Goal: Obtain resource: Download file/media

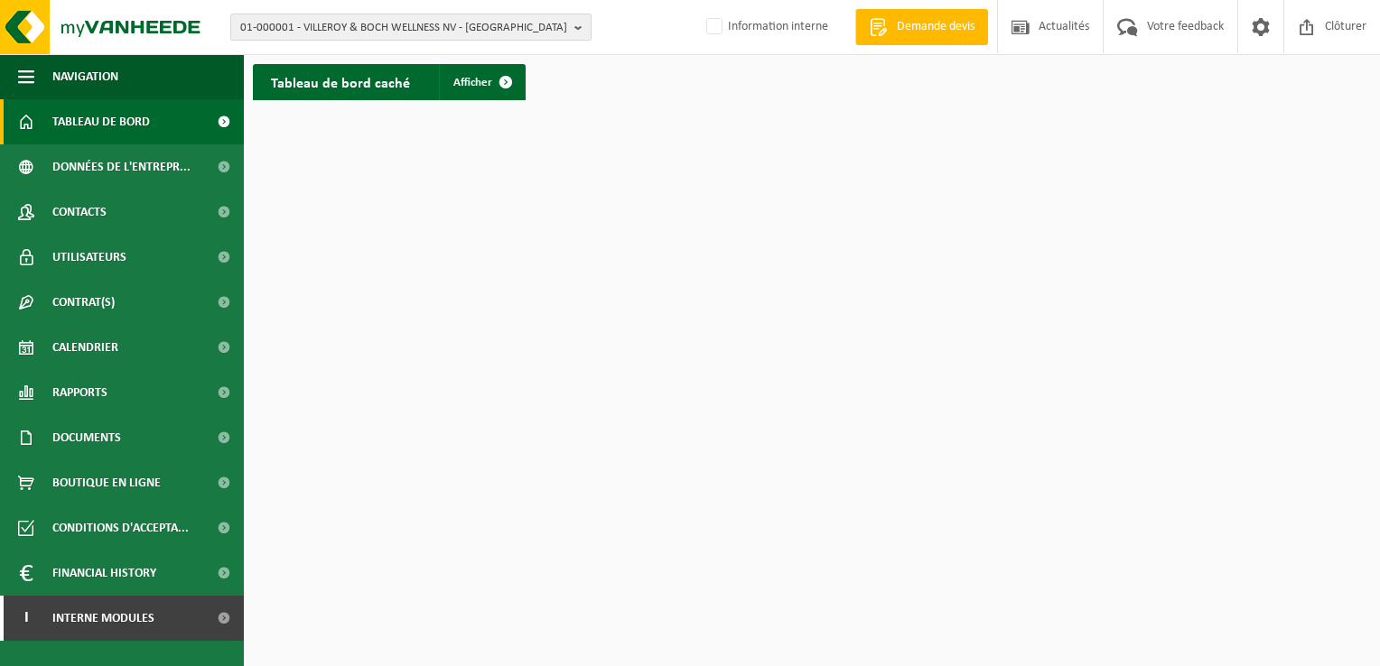
click at [454, 24] on span "01-000001 - VILLEROY & BOCH WELLNESS NV - ROESELARE" at bounding box center [403, 27] width 327 height 27
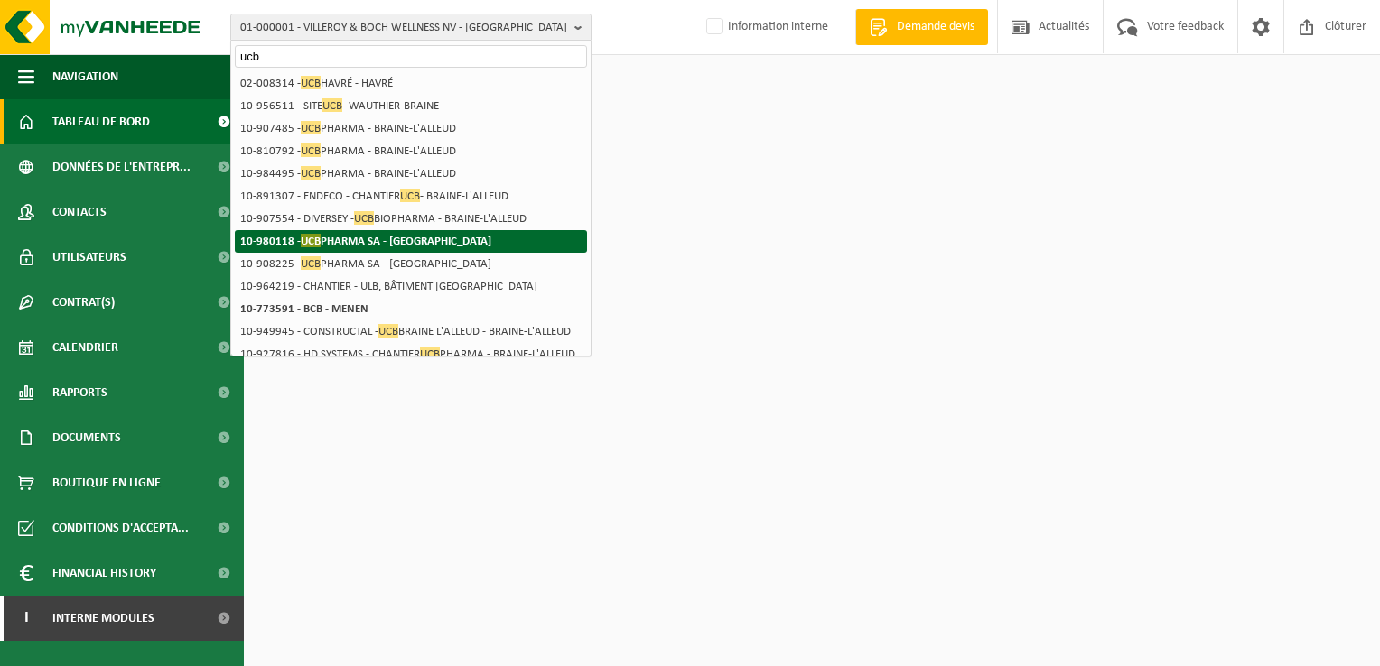
type input "ucb"
click at [448, 246] on strong "10-980118 - UCB PHARMA SA - ANDERLECHT" at bounding box center [365, 241] width 251 height 14
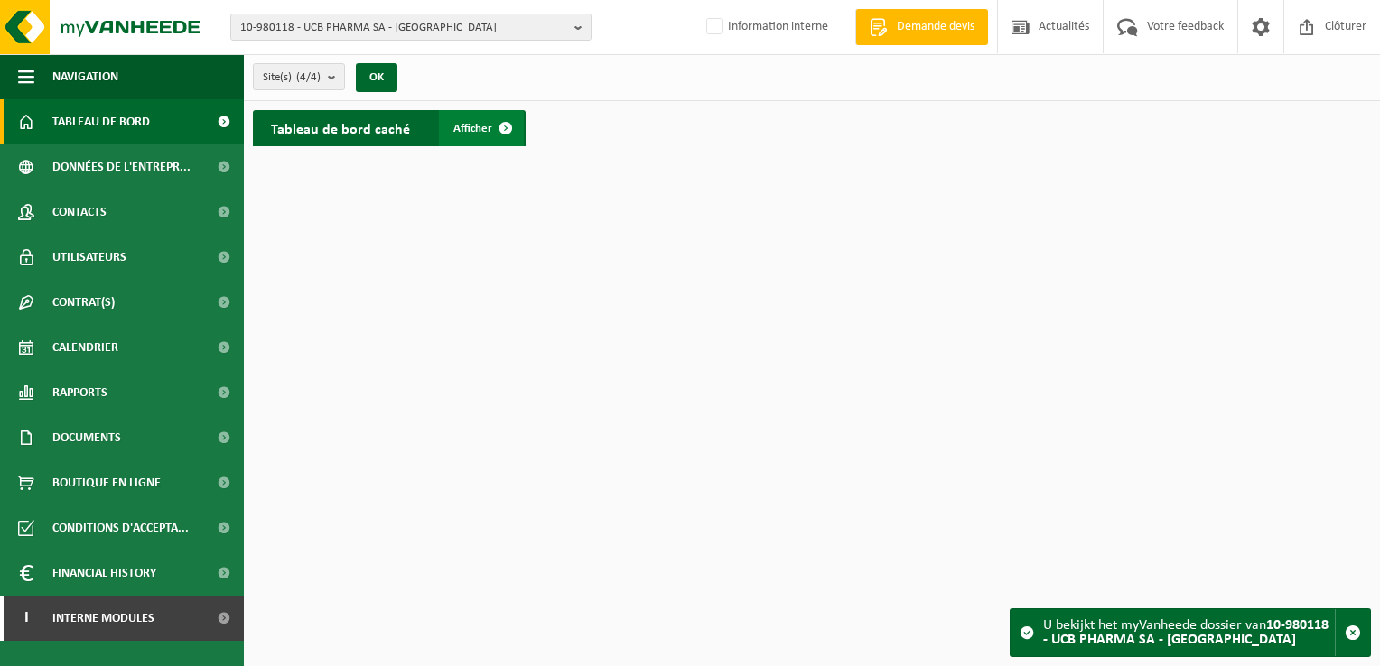
click at [477, 135] on link "Afficher" at bounding box center [481, 128] width 85 height 36
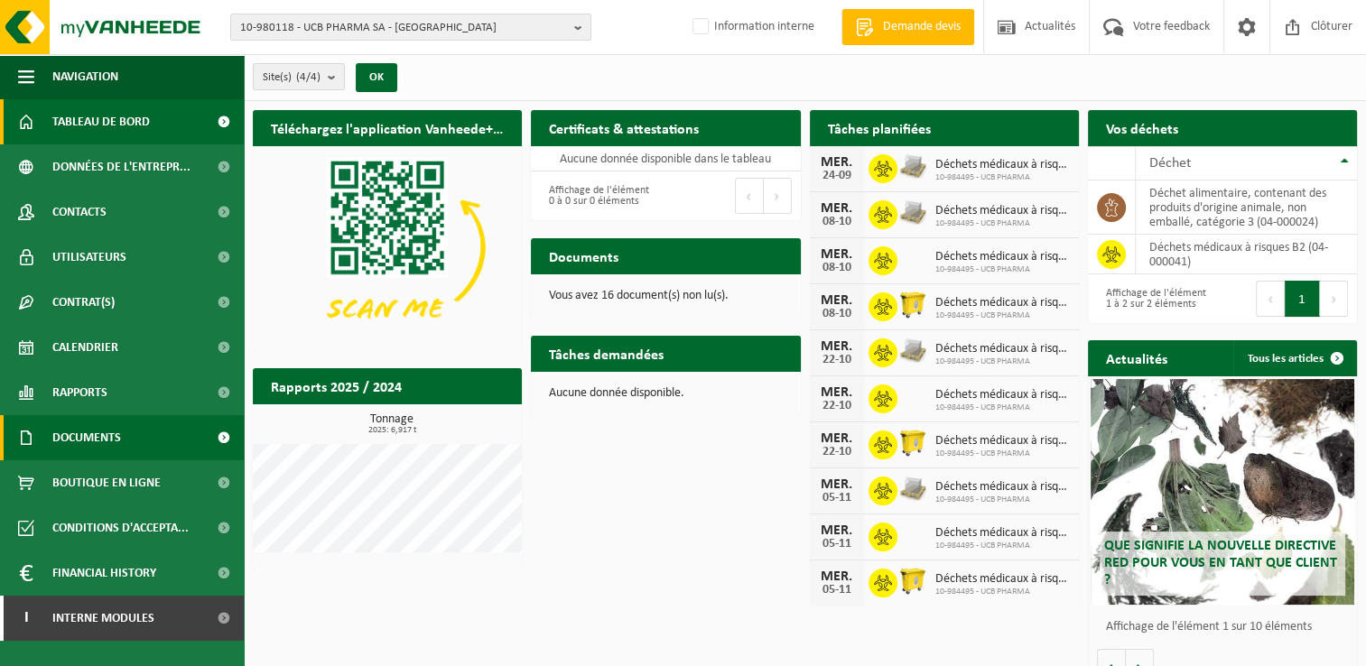
click at [93, 435] on span "Documents" at bounding box center [86, 437] width 69 height 45
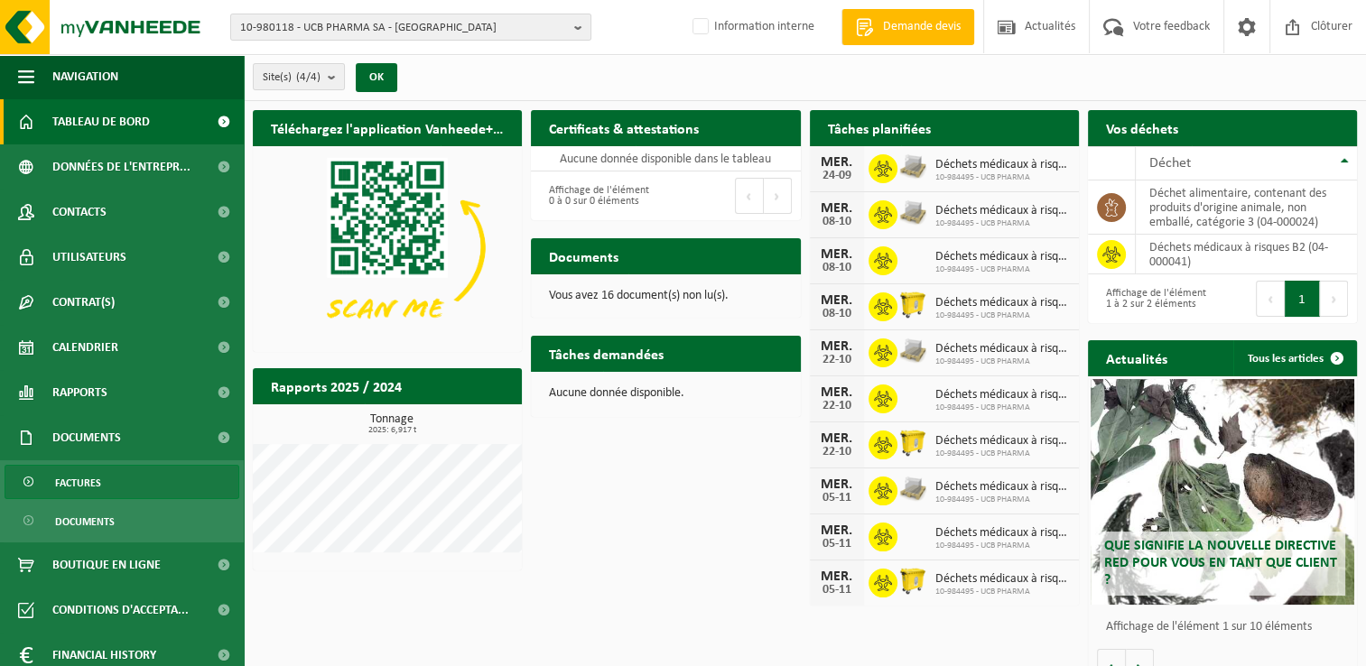
click at [94, 480] on span "Factures" at bounding box center [78, 483] width 46 height 34
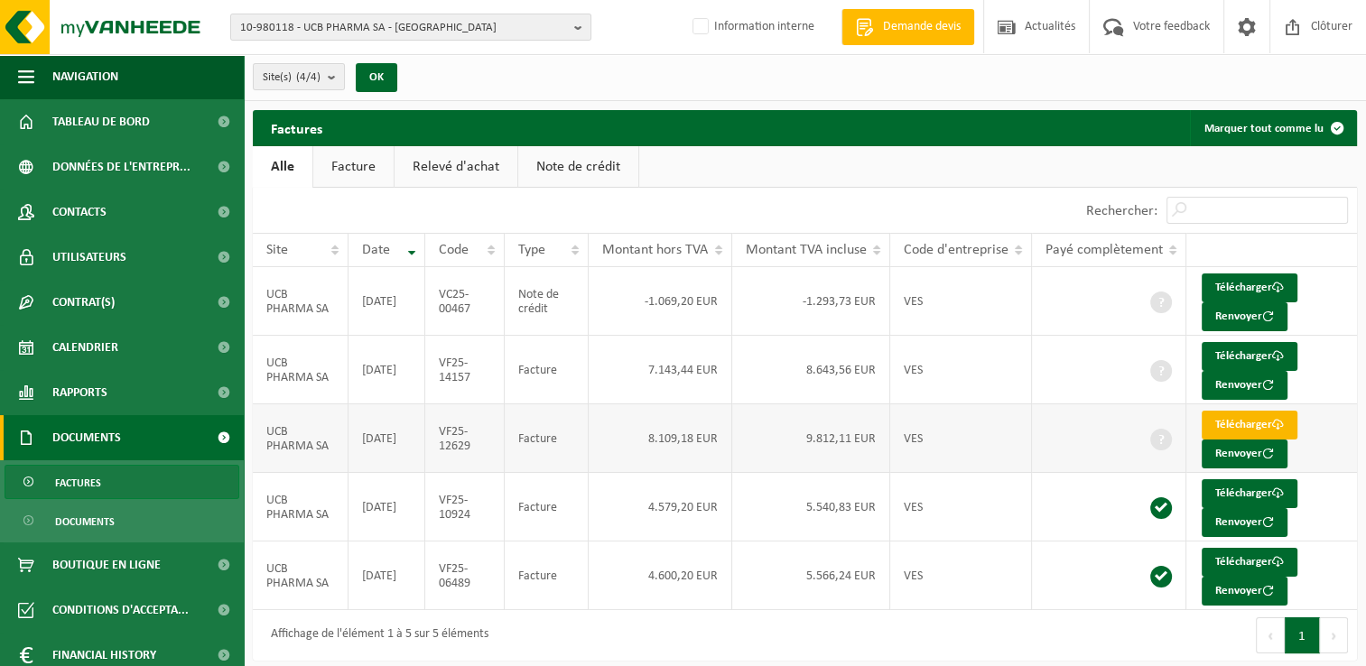
click at [1258, 430] on link "Télécharger" at bounding box center [1250, 425] width 96 height 29
click at [1252, 558] on link "Télécharger" at bounding box center [1250, 562] width 96 height 29
click at [1214, 489] on link "Télécharger" at bounding box center [1250, 494] width 96 height 29
click at [1239, 290] on link "Télécharger" at bounding box center [1250, 288] width 96 height 29
click at [1243, 354] on link "Télécharger" at bounding box center [1250, 356] width 96 height 29
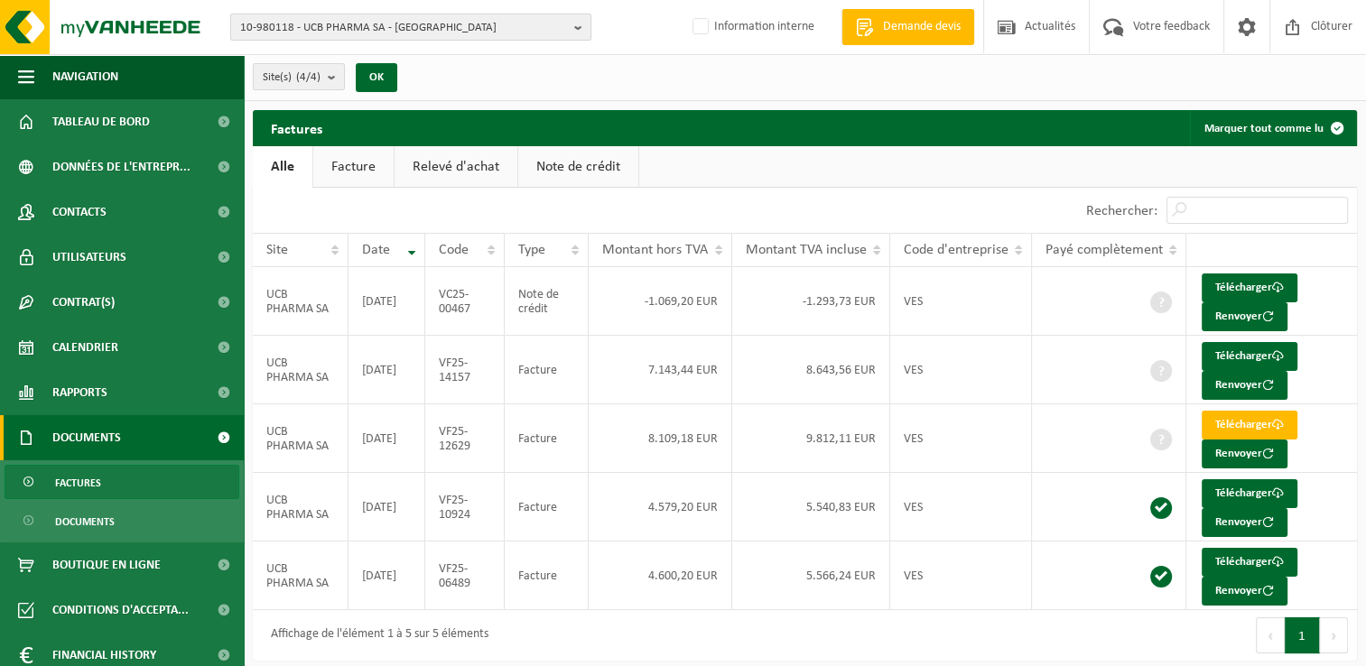
click at [369, 22] on span "10-980118 - UCB PHARMA SA - ANDERLECHT" at bounding box center [403, 27] width 327 height 27
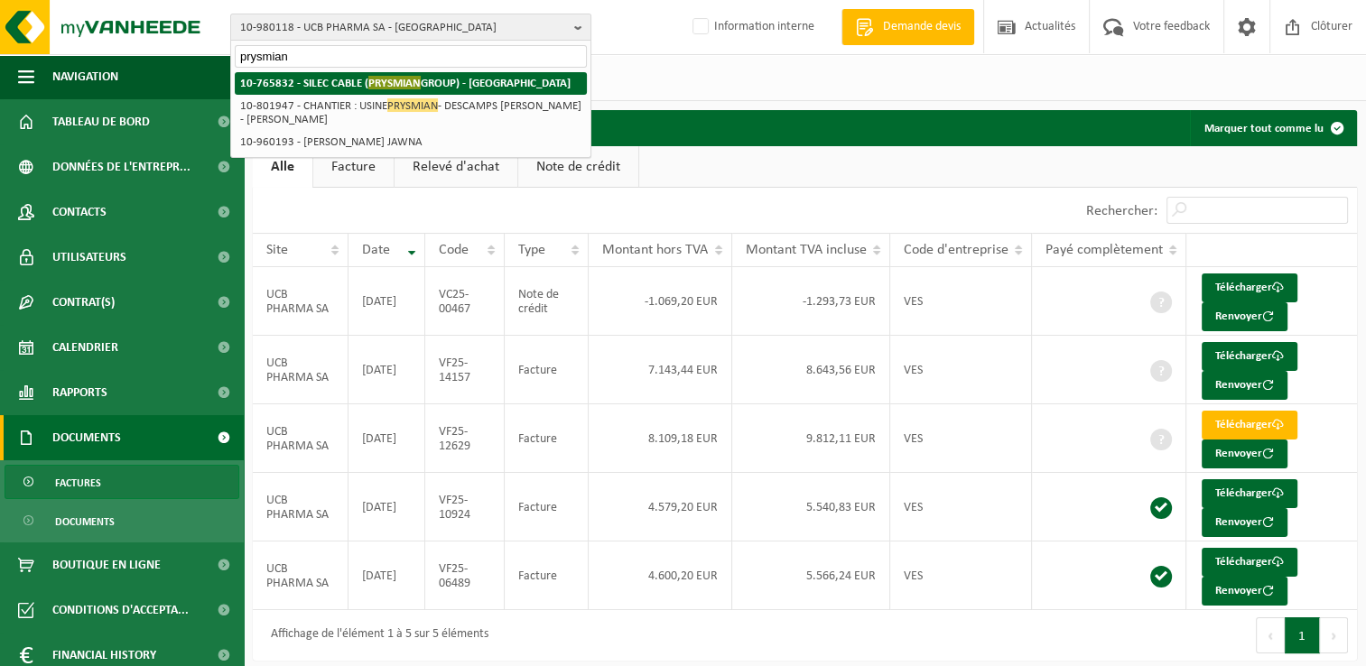
type input "prysmian"
click at [390, 85] on span "PRYSMIAN" at bounding box center [394, 83] width 52 height 14
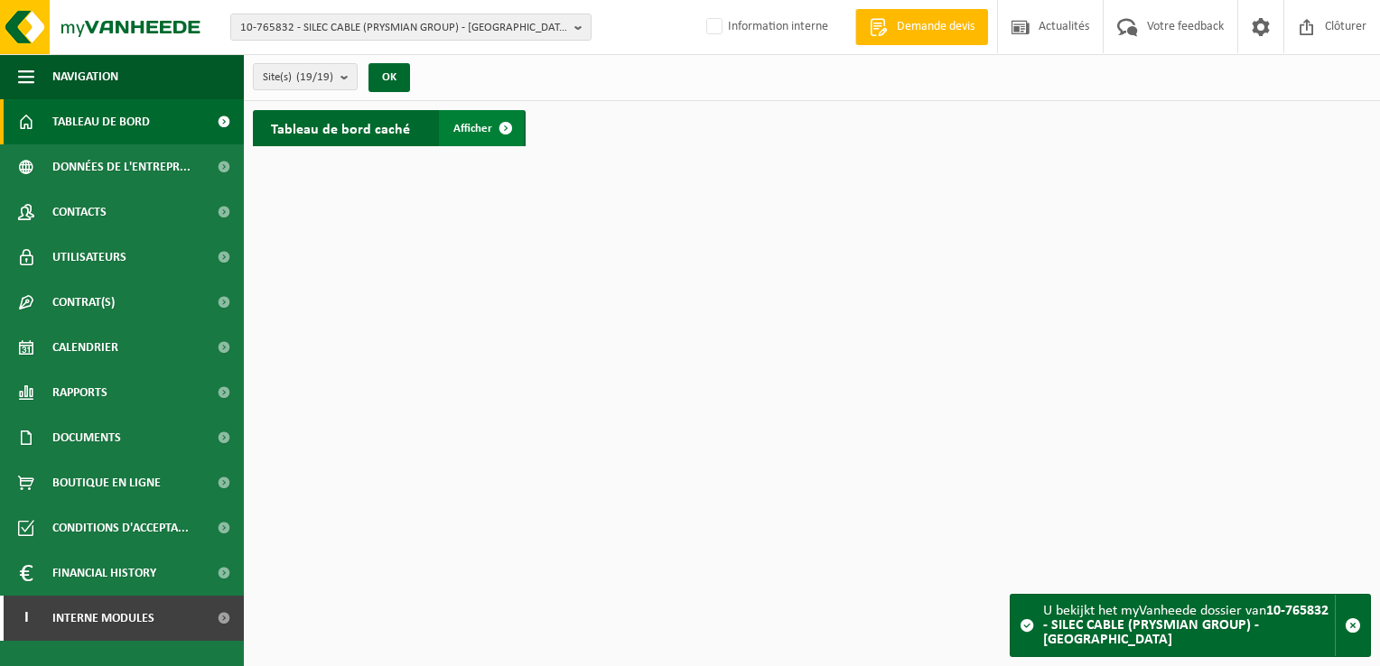
click at [466, 132] on span "Afficher" at bounding box center [472, 129] width 39 height 12
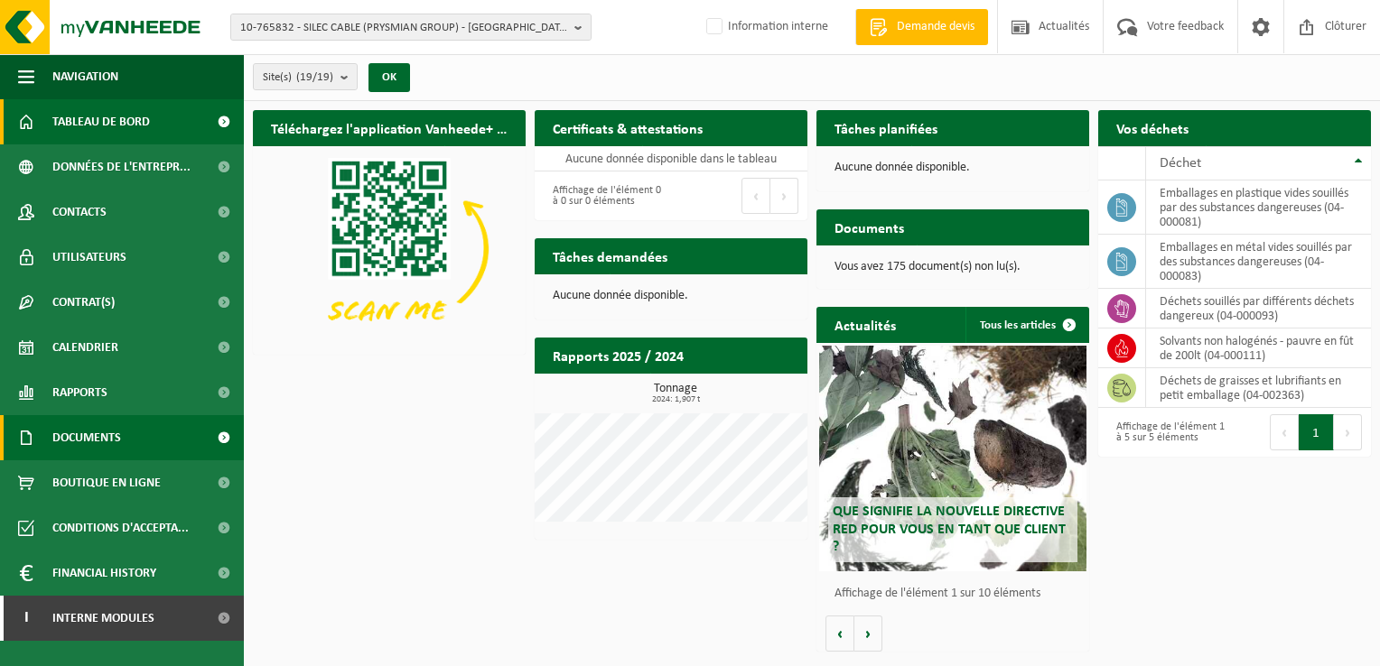
click at [107, 433] on span "Documents" at bounding box center [86, 437] width 69 height 45
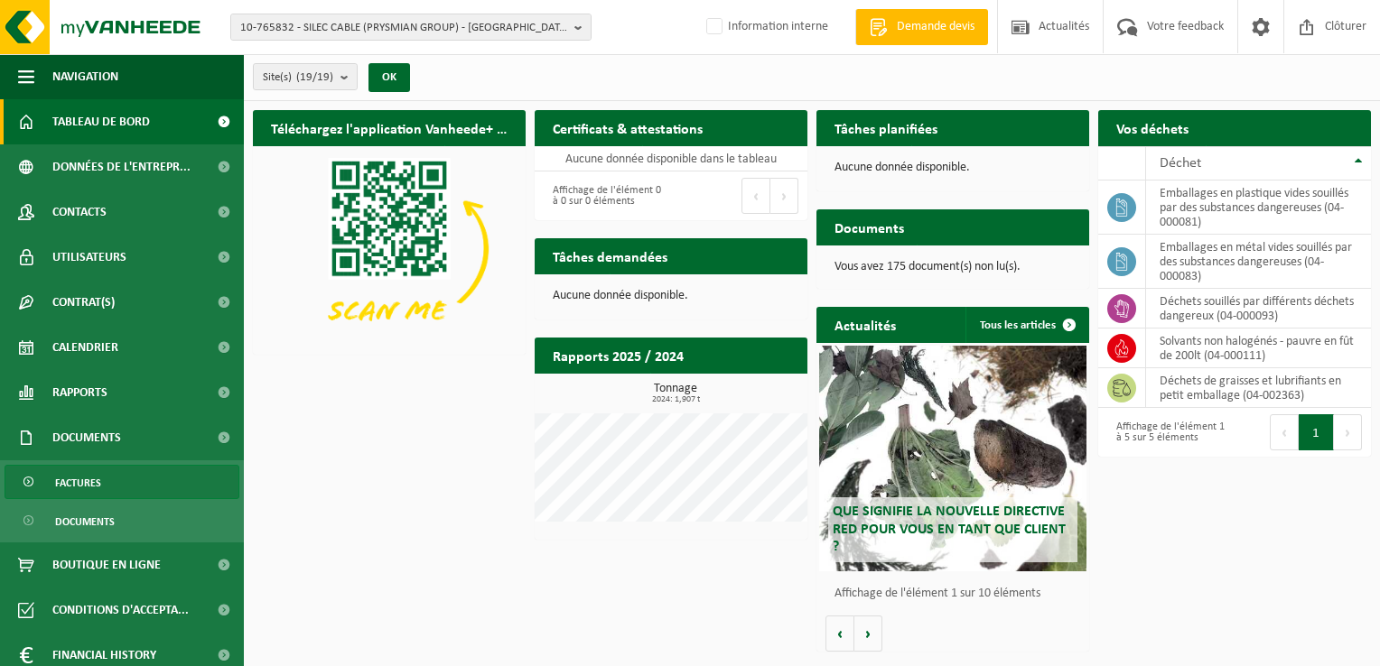
click at [109, 486] on link "Factures" at bounding box center [122, 482] width 235 height 34
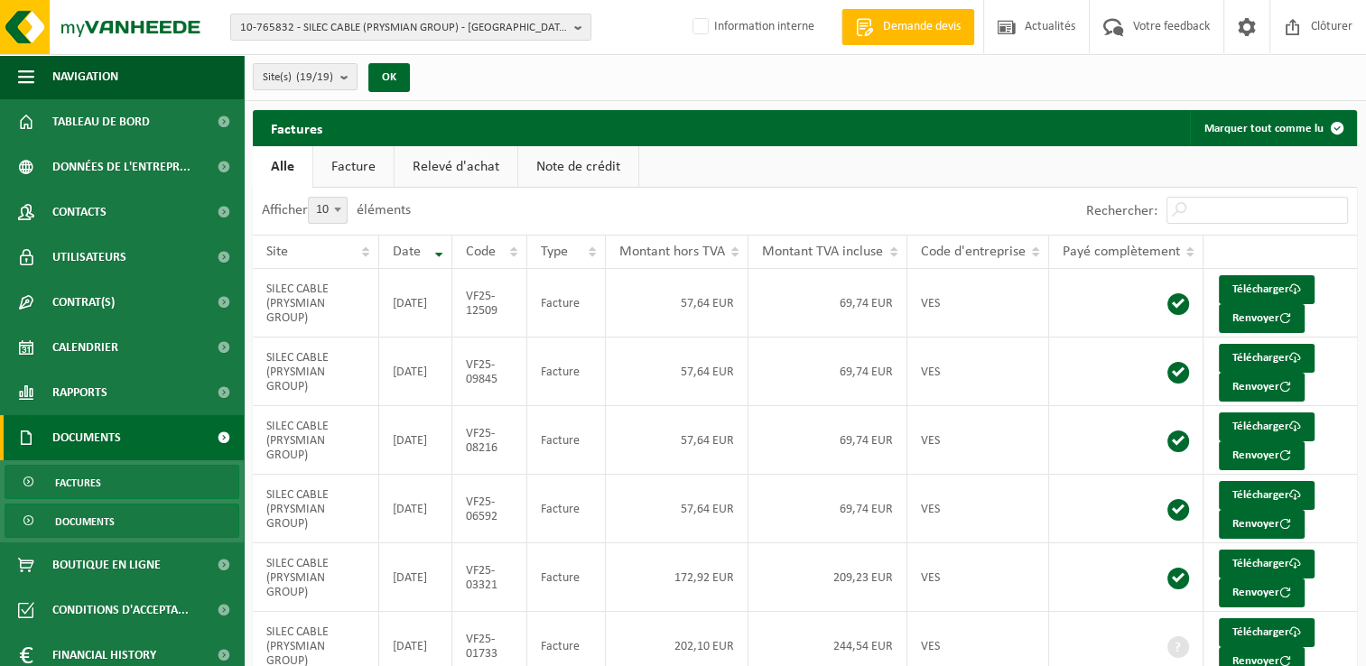
click at [109, 528] on span "Documents" at bounding box center [85, 522] width 60 height 34
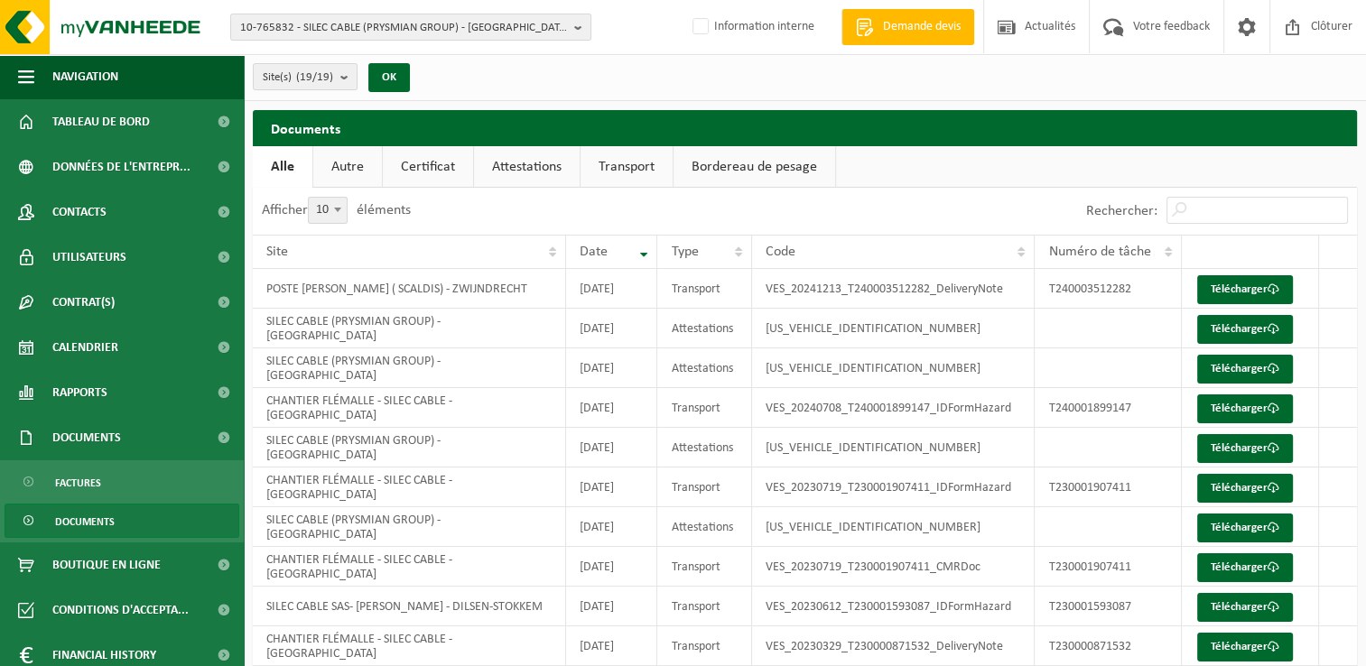
click at [600, 175] on link "Transport" at bounding box center [627, 167] width 92 height 42
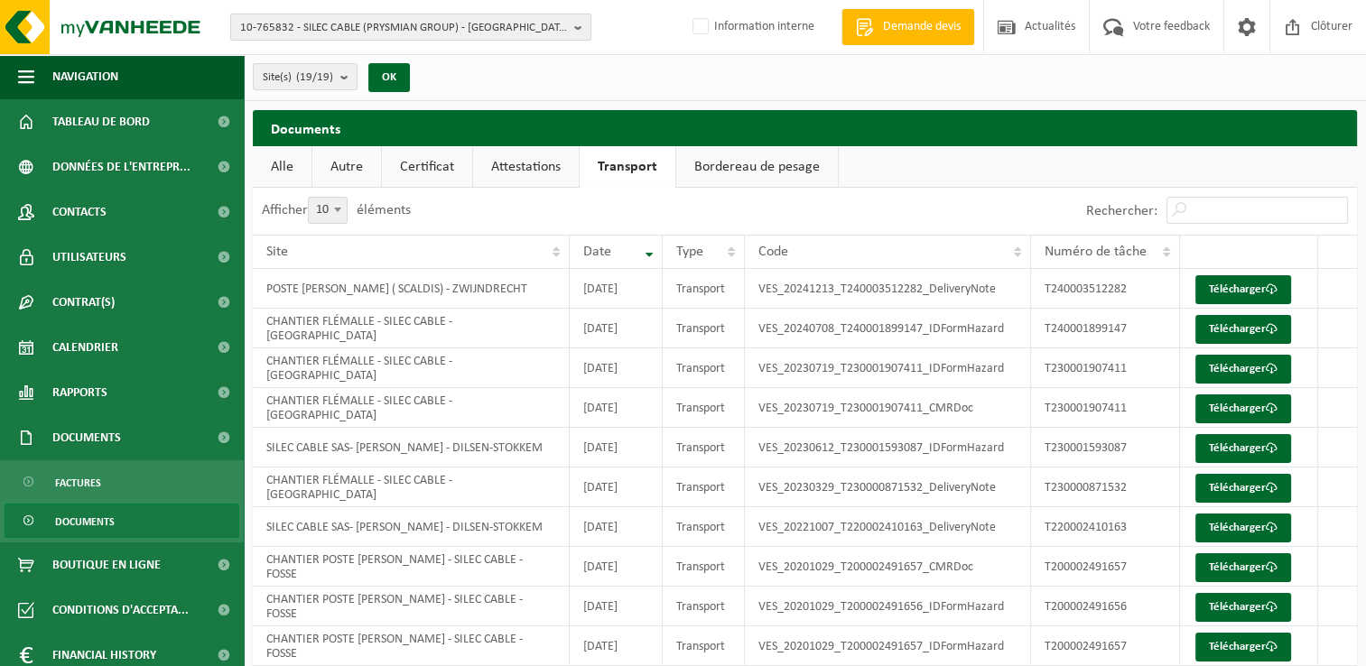
click at [473, 24] on span "10-765832 - SILEC CABLE (PRYSMIAN GROUP) - [GEOGRAPHIC_DATA]" at bounding box center [403, 27] width 327 height 27
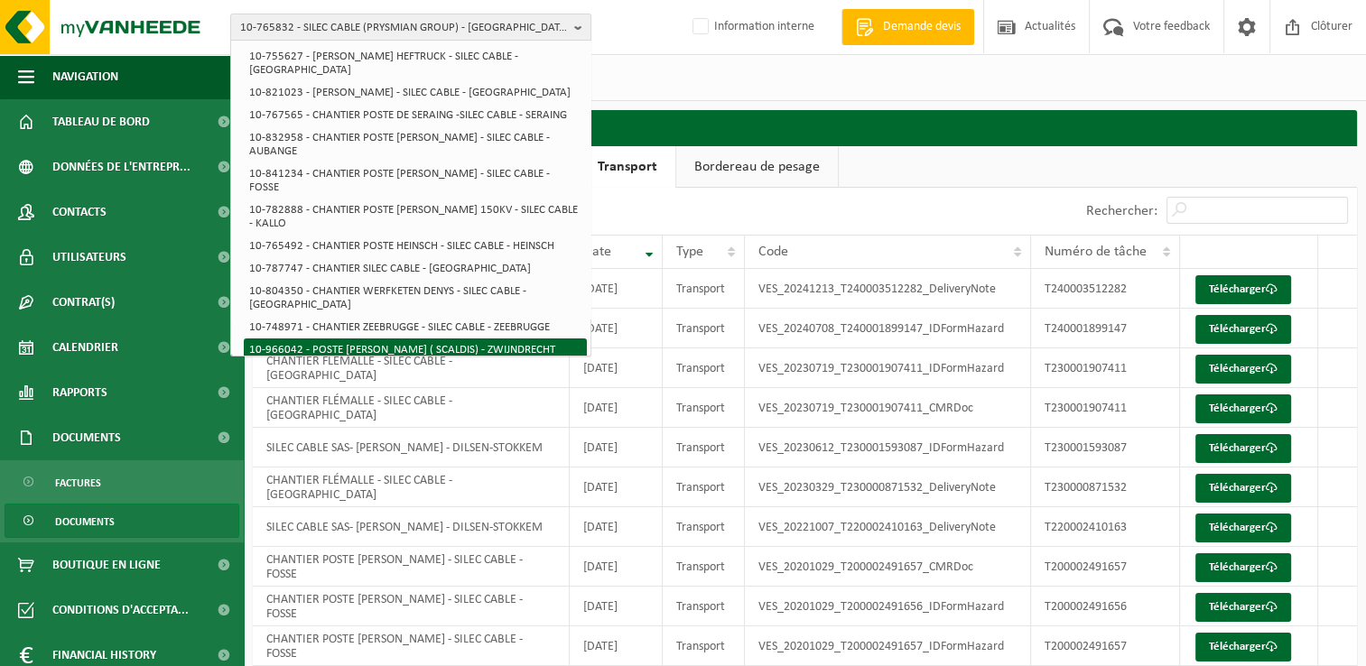
scroll to position [216, 0]
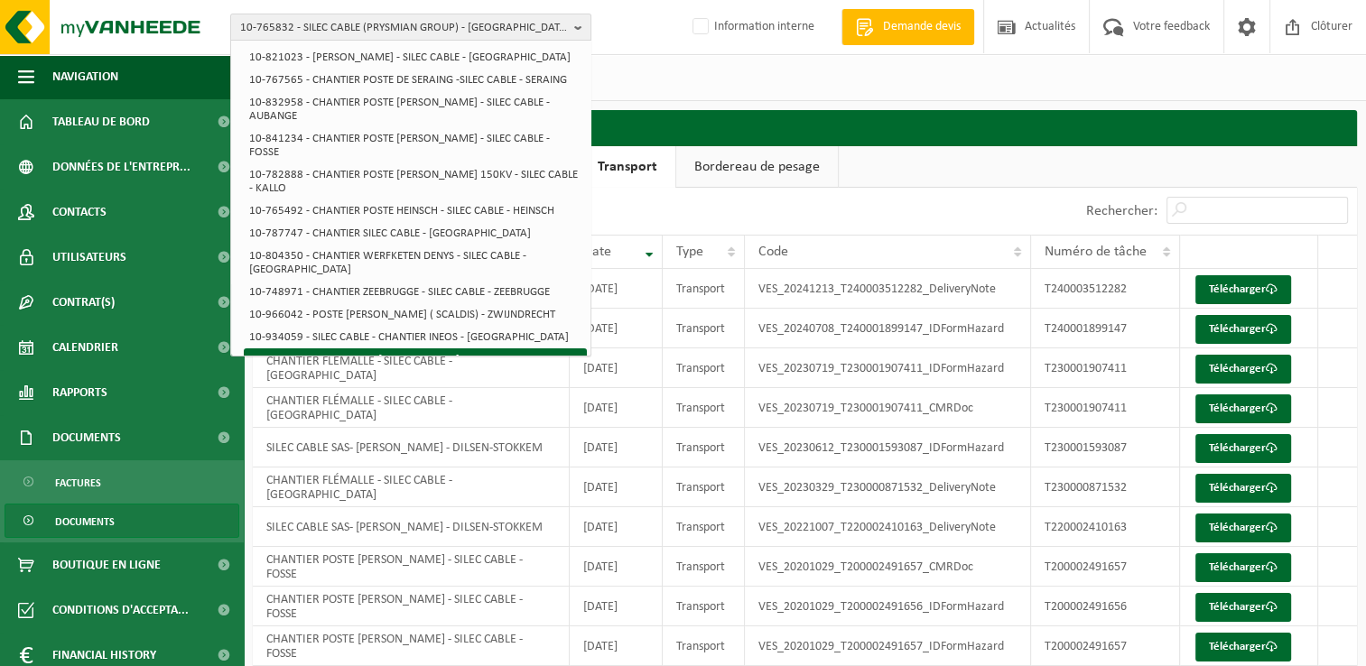
click at [421, 349] on li "10-965226 - SILEC CABLE - [PERSON_NAME]" at bounding box center [415, 360] width 343 height 23
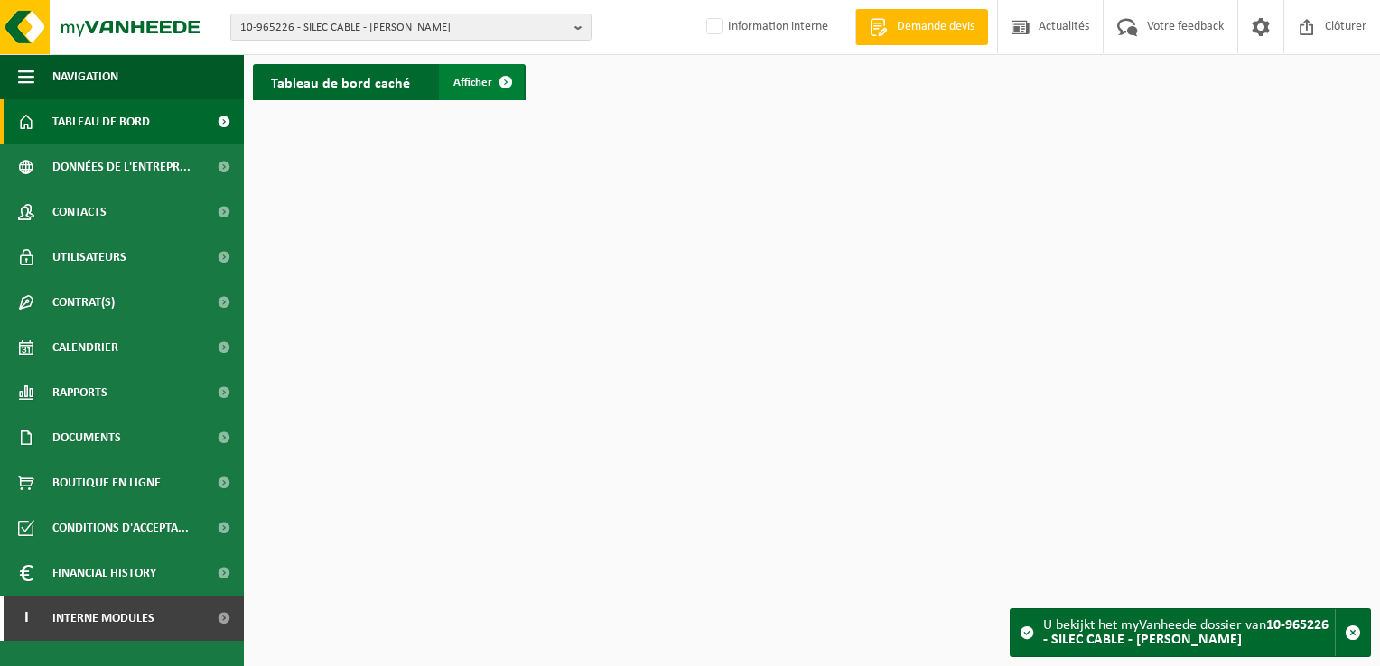
click at [463, 86] on span "Afficher" at bounding box center [472, 83] width 39 height 12
